Goal: Information Seeking & Learning: Find specific fact

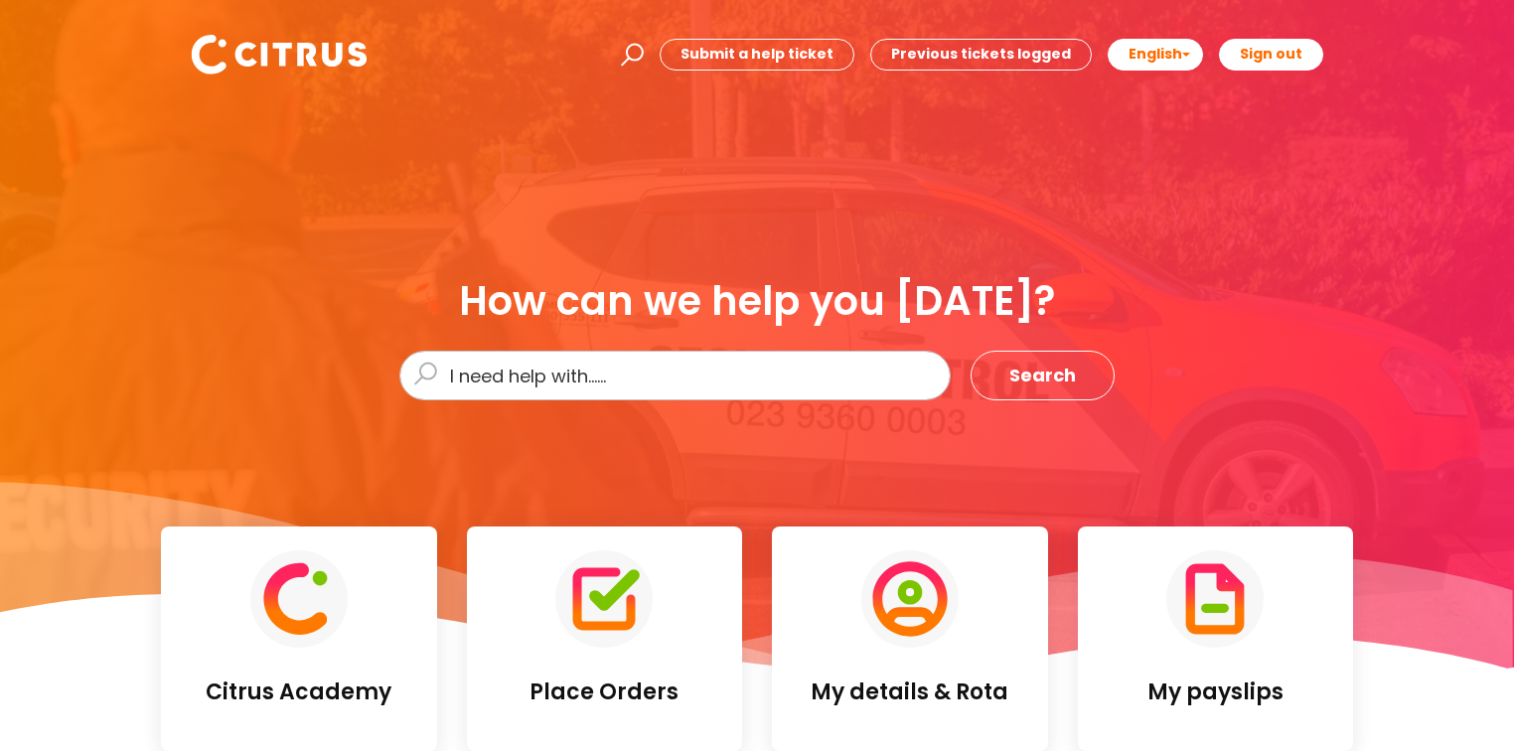
click at [671, 373] on input "Enter your search term here..." at bounding box center [675, 376] width 552 height 50
click at [648, 368] on input "Enter your search term here..." at bounding box center [675, 376] width 552 height 50
type input "ERROR"
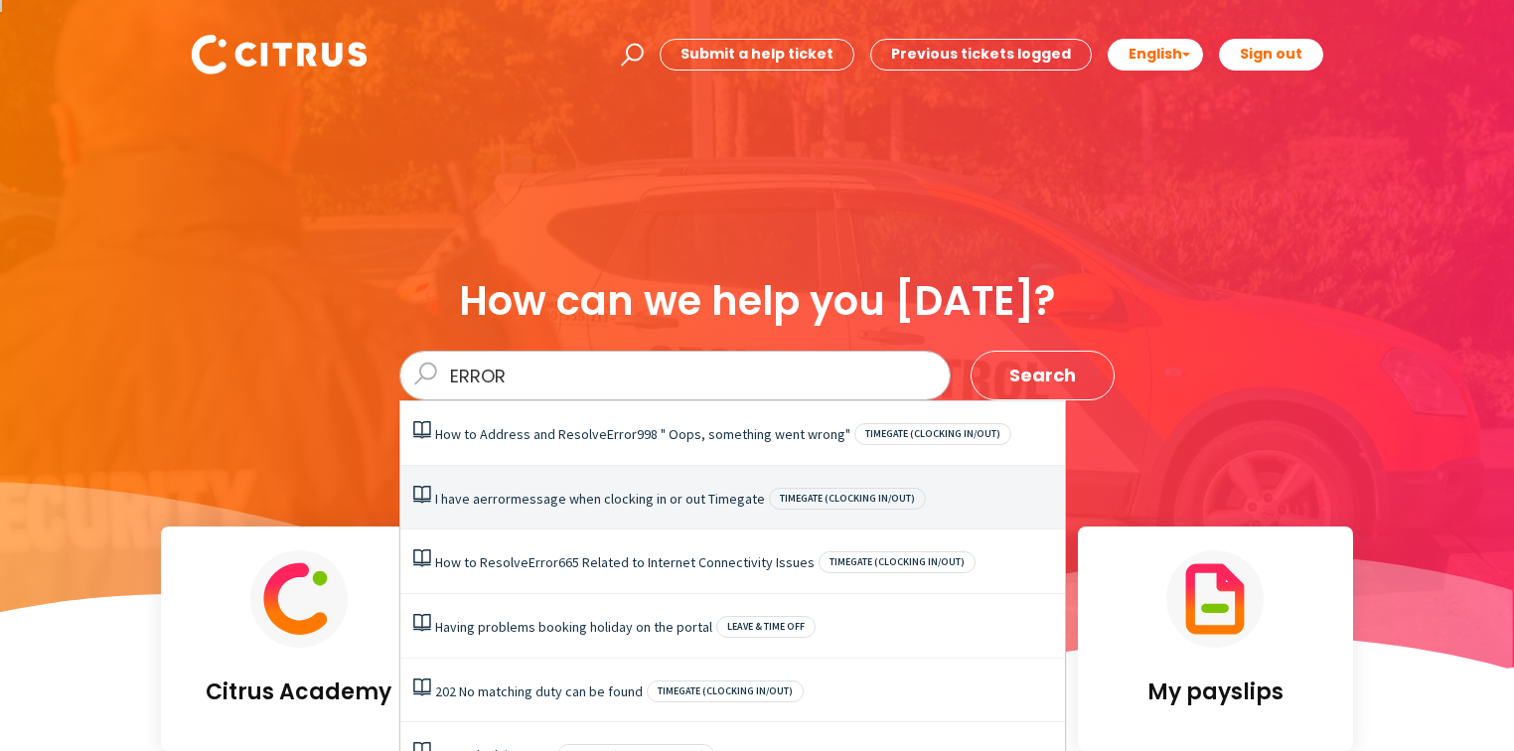
click at [612, 498] on link "I have a error message when clocking in or out Timegate" at bounding box center [600, 499] width 330 height 18
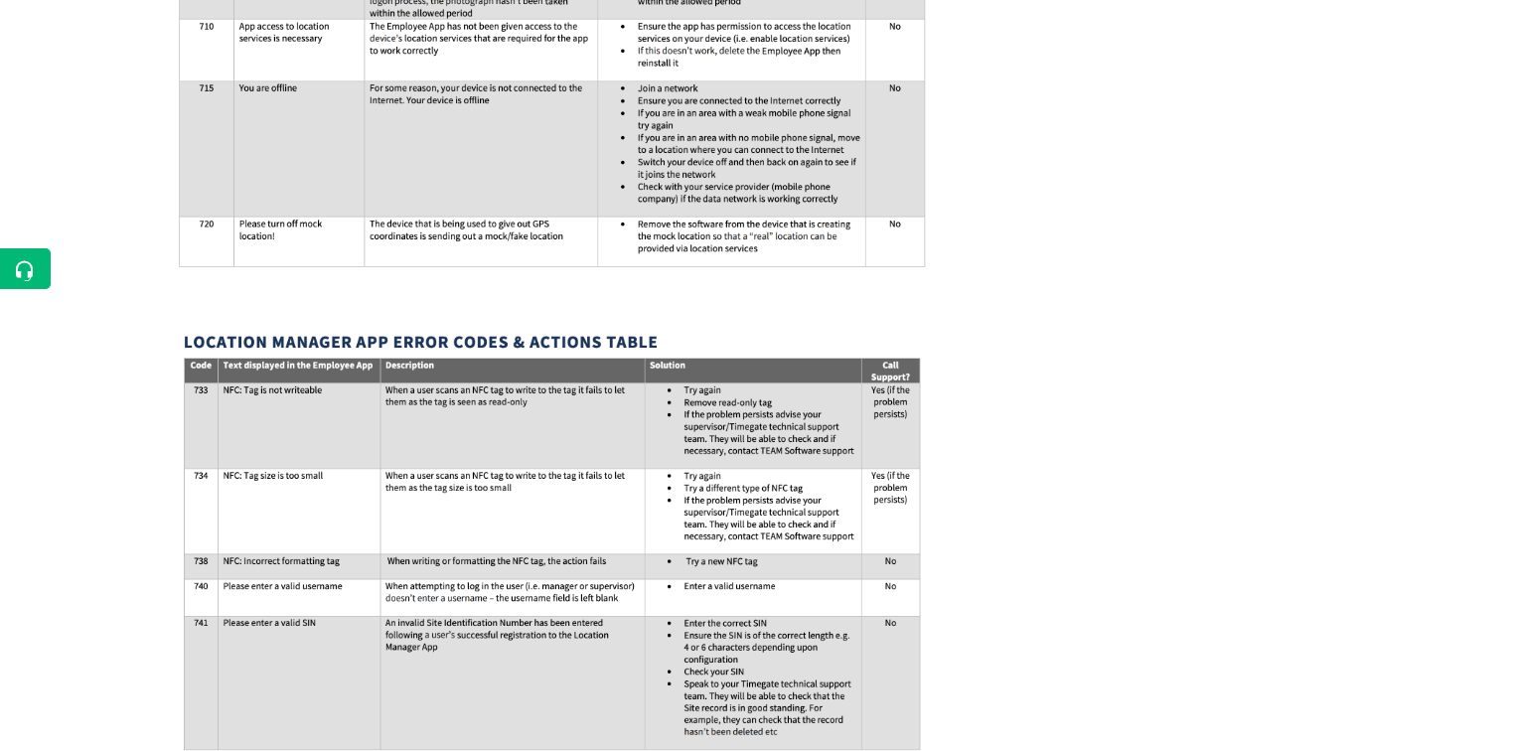
scroll to position [3498, 0]
